Goal: Transaction & Acquisition: Purchase product/service

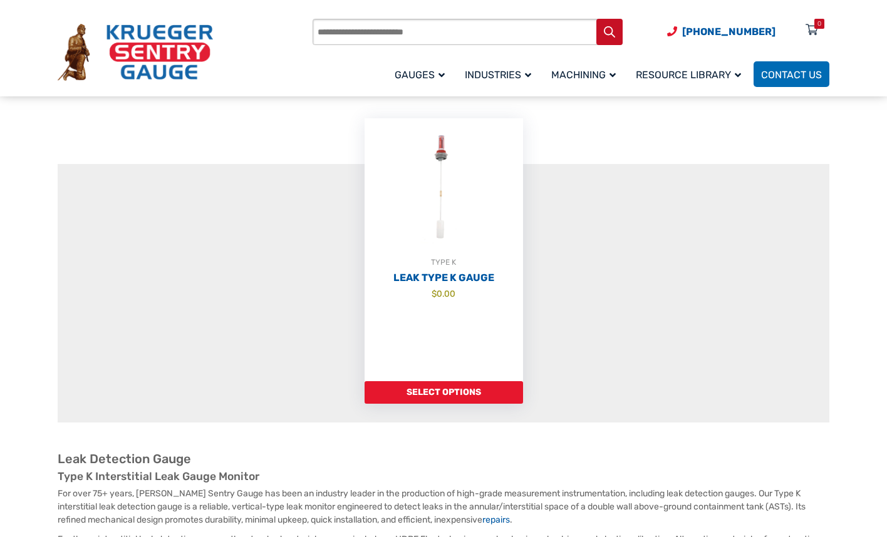
scroll to position [94, 0]
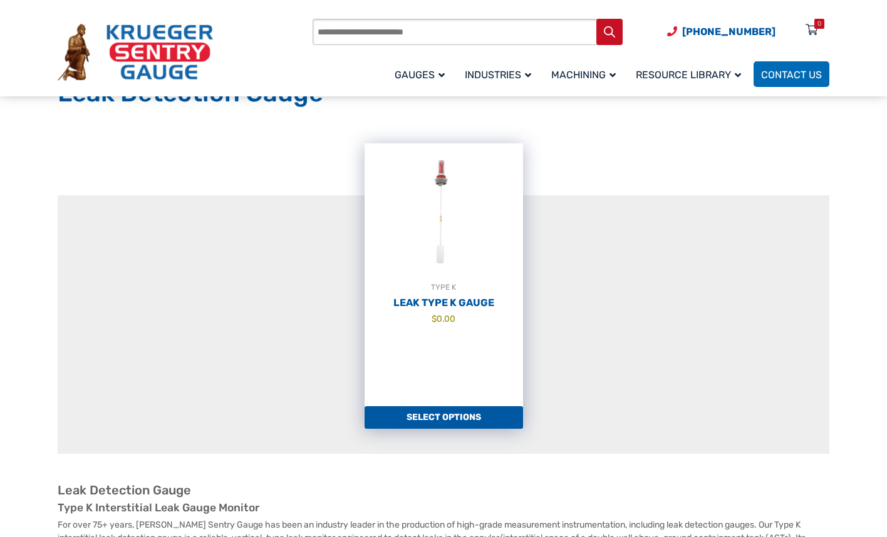
click at [481, 417] on link "Select options" at bounding box center [443, 417] width 158 height 23
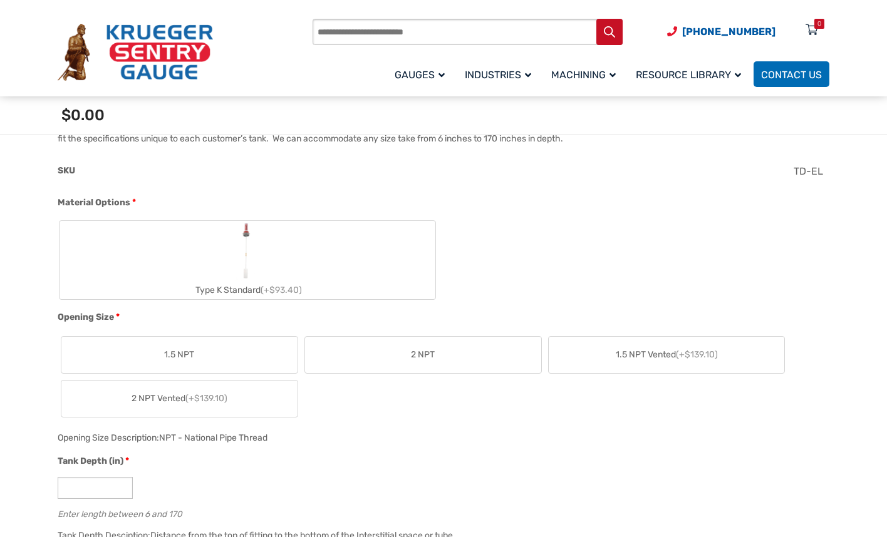
scroll to position [436, 0]
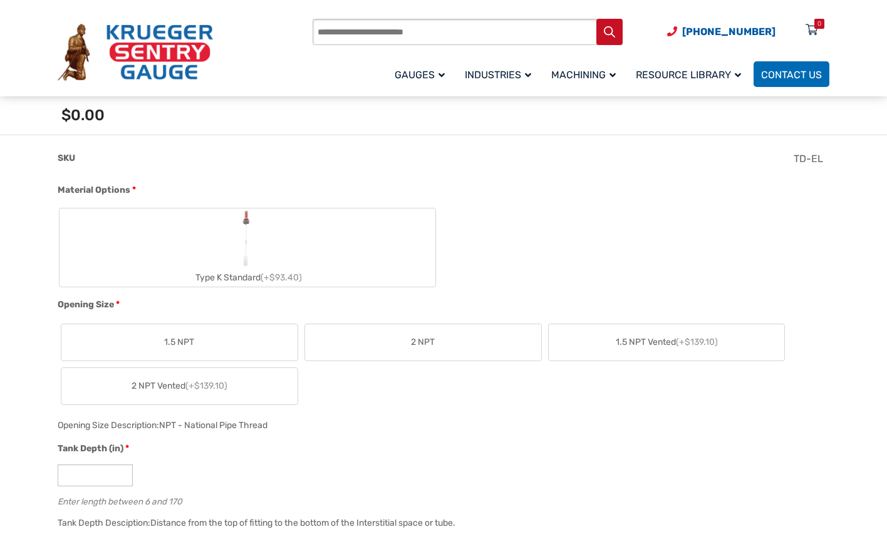
click at [429, 339] on span "2 NPT" at bounding box center [423, 342] width 24 height 13
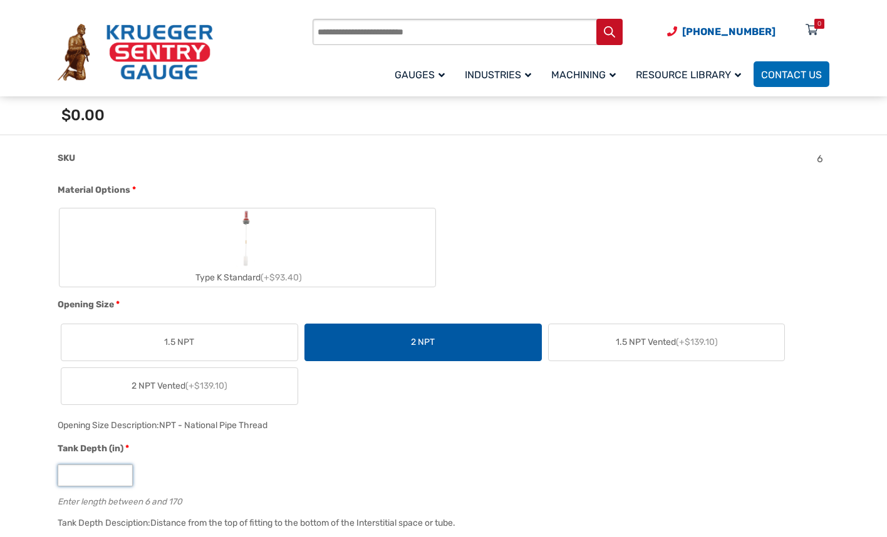
click at [103, 477] on input "*" at bounding box center [95, 476] width 75 height 22
type input "*"
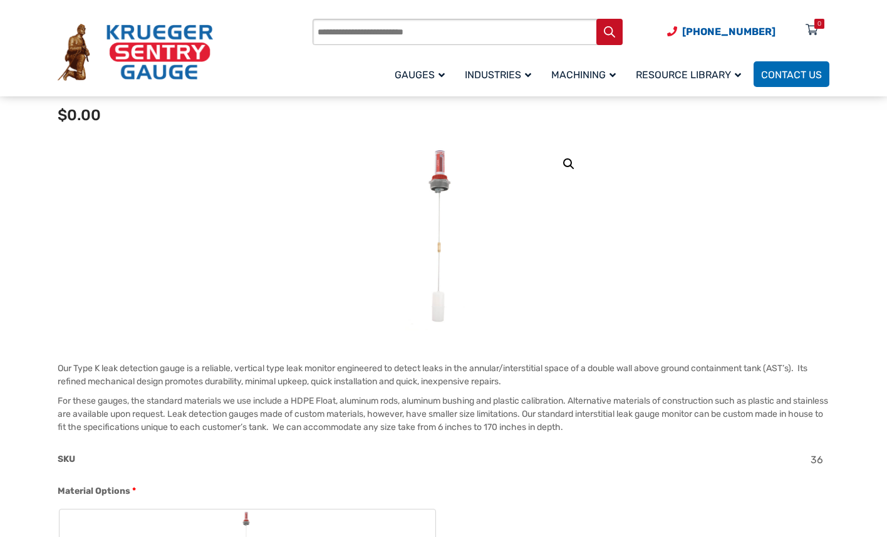
scroll to position [105, 0]
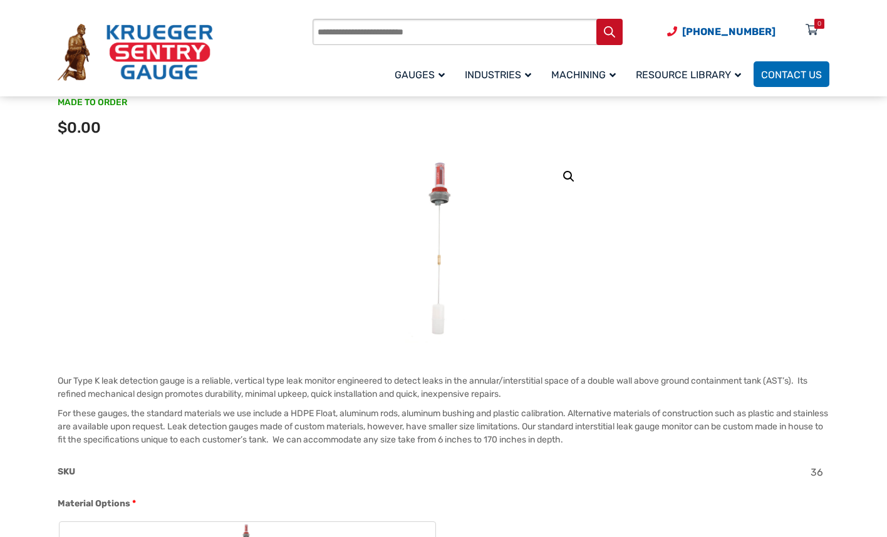
type input "**"
click at [569, 175] on link "🔍" at bounding box center [568, 176] width 23 height 23
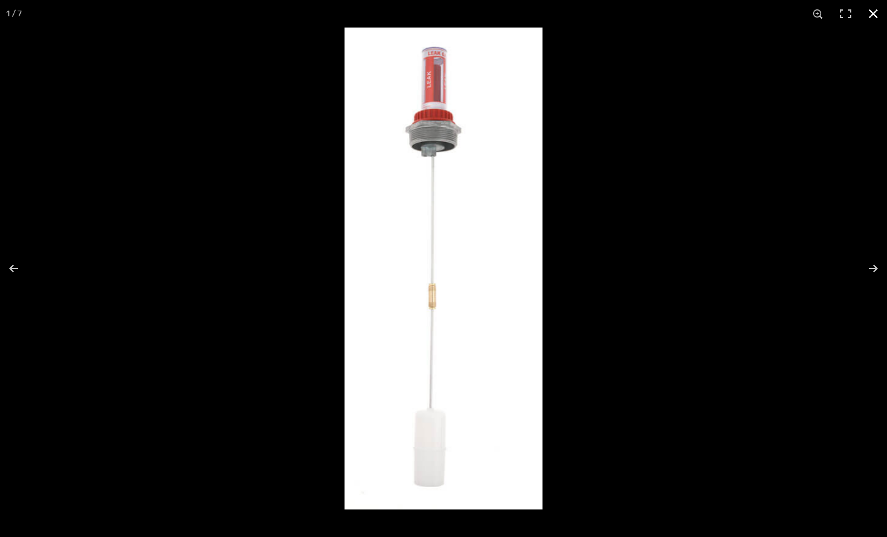
click at [569, 175] on div "Full screen image" at bounding box center [787, 296] width 887 height 537
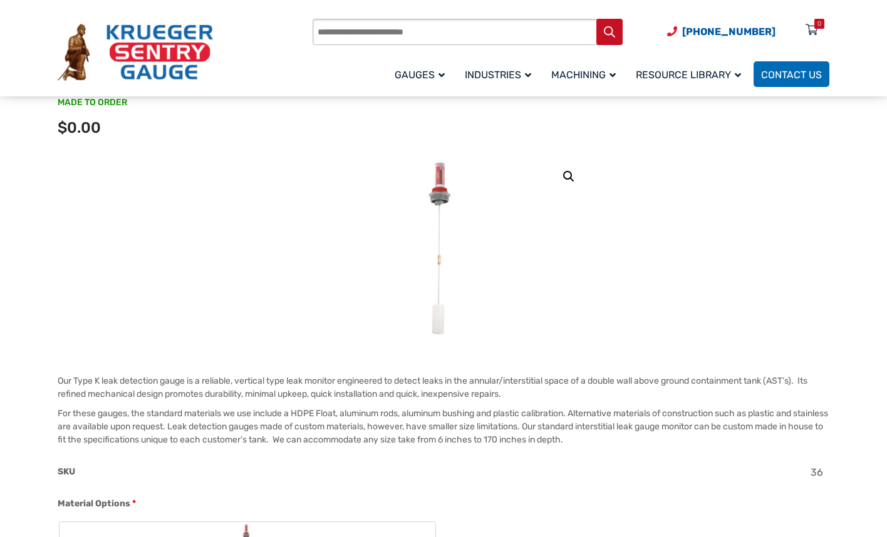
click at [569, 175] on link "🔍" at bounding box center [568, 176] width 23 height 23
